Goal: Find contact information: Find contact information

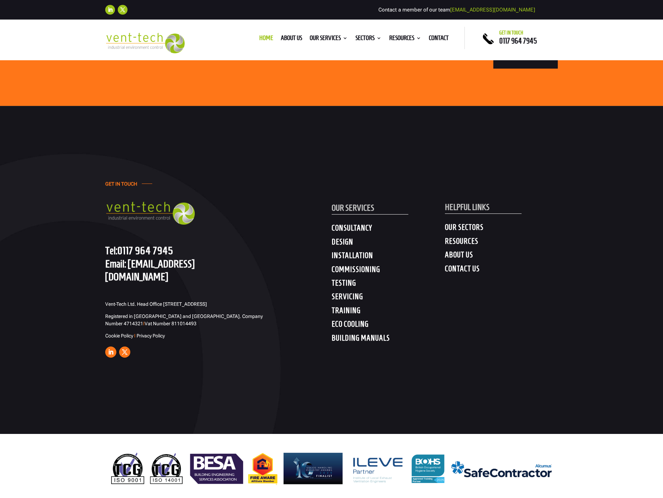
click at [258, 409] on div "GET IN TOUCH Tel: [PHONE_NUMBER] Email: [EMAIL_ADDRESS][DOMAIN_NAME] Vent-Tech …" at bounding box center [331, 270] width 663 height 328
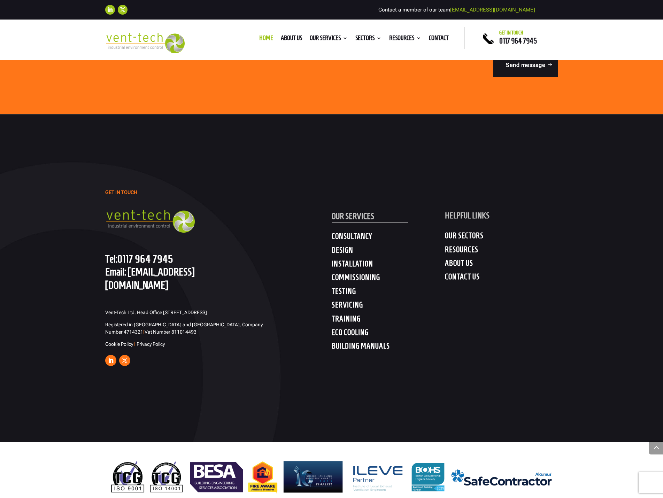
scroll to position [3502, 0]
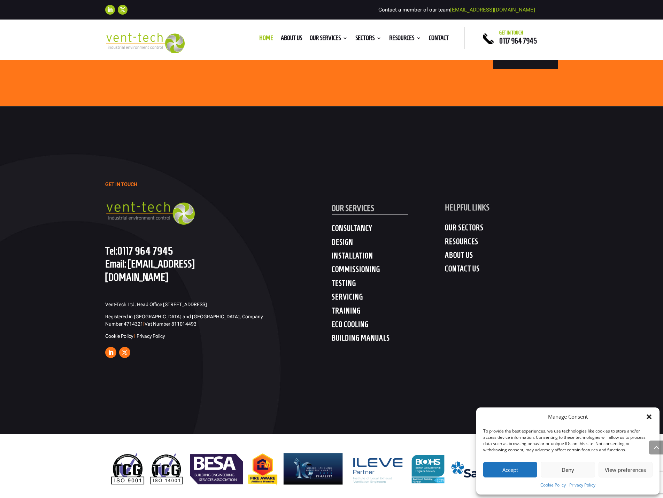
drag, startPoint x: 184, startPoint y: 300, endPoint x: 164, endPoint y: 292, distance: 22.0
click at [164, 301] on p "Vent-Tech Ltd. Head Office [STREET_ADDRESS]" at bounding box center [187, 307] width 165 height 12
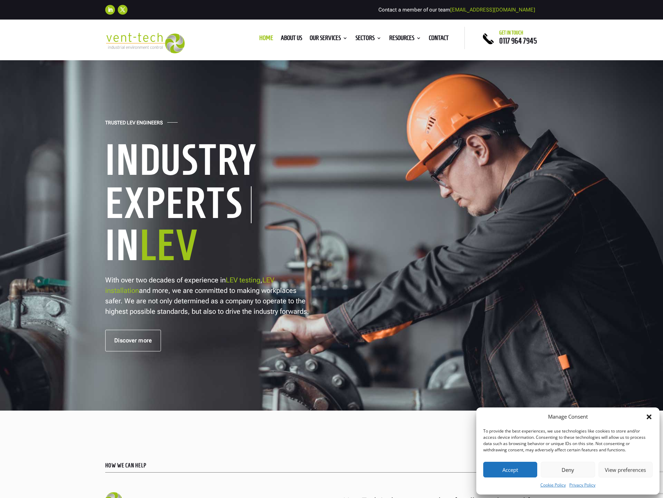
click at [513, 468] on button "Accept" at bounding box center [510, 470] width 54 height 16
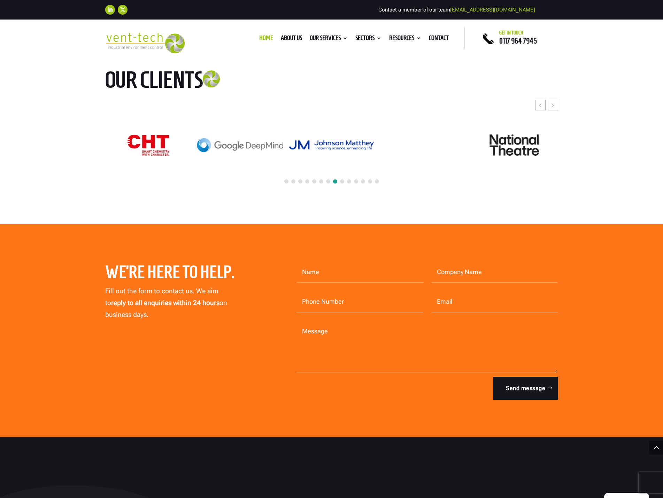
scroll to position [3343, 0]
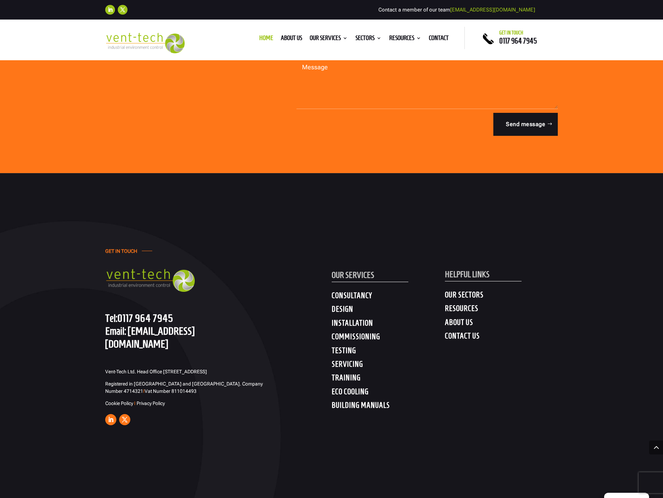
click at [314, 465] on div "GET IN TOUCH Tel: [PHONE_NUMBER] Email: [EMAIL_ADDRESS][DOMAIN_NAME] Vent-Tech …" at bounding box center [331, 337] width 663 height 328
click at [282, 37] on link "About us" at bounding box center [291, 40] width 21 height 8
